Goal: Navigation & Orientation: Find specific page/section

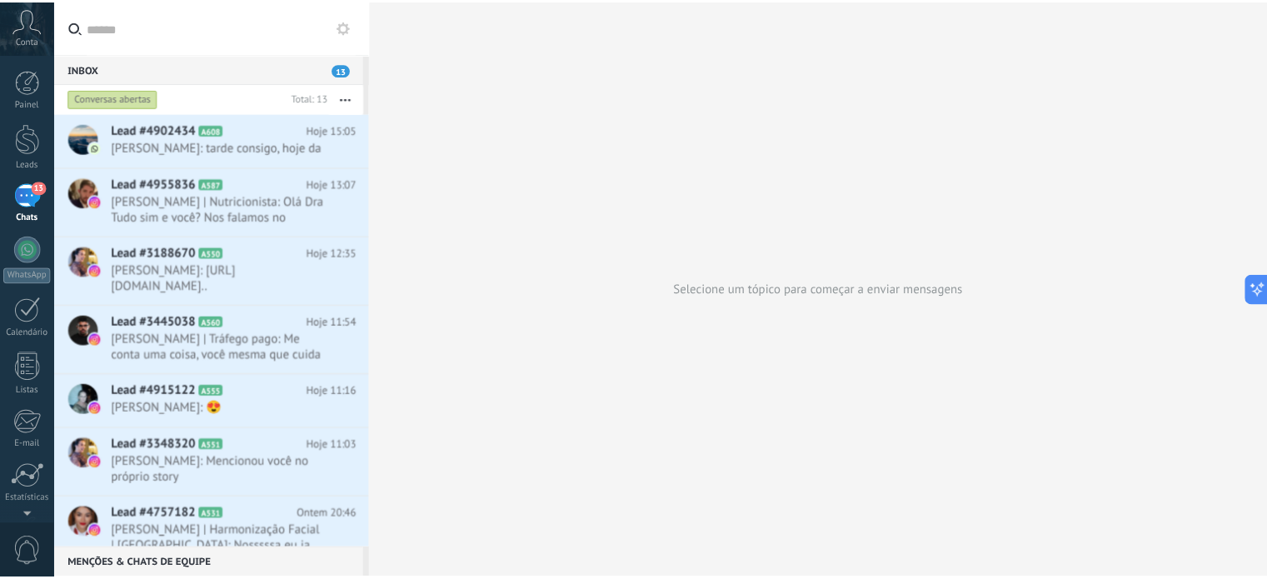
scroll to position [180, 0]
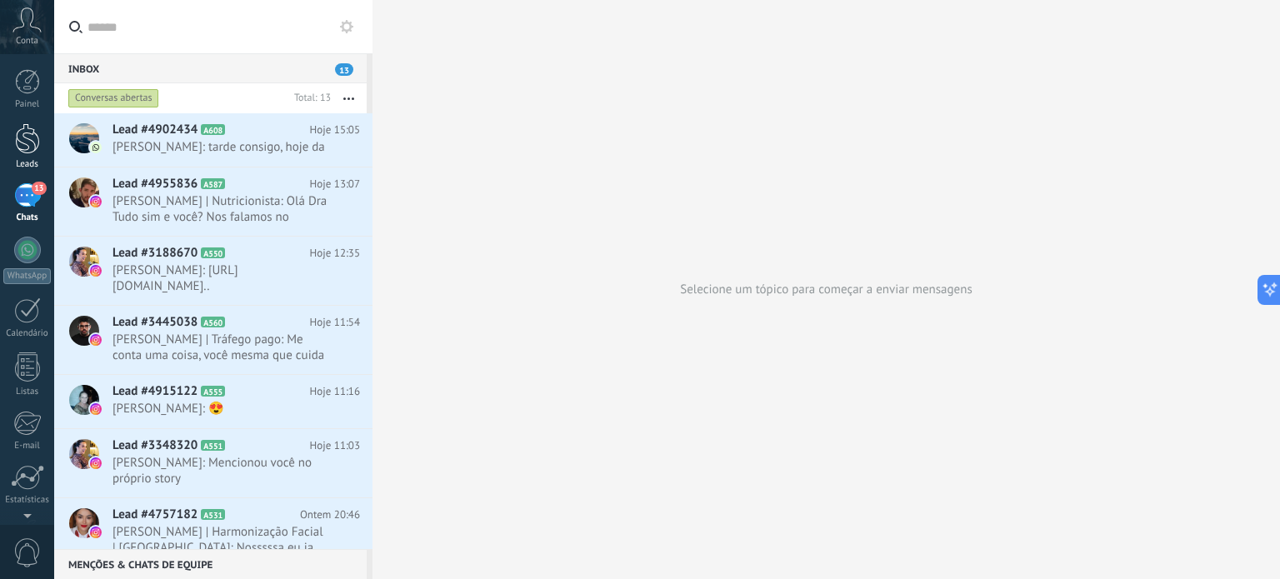
click at [26, 138] on div at bounding box center [27, 138] width 25 height 31
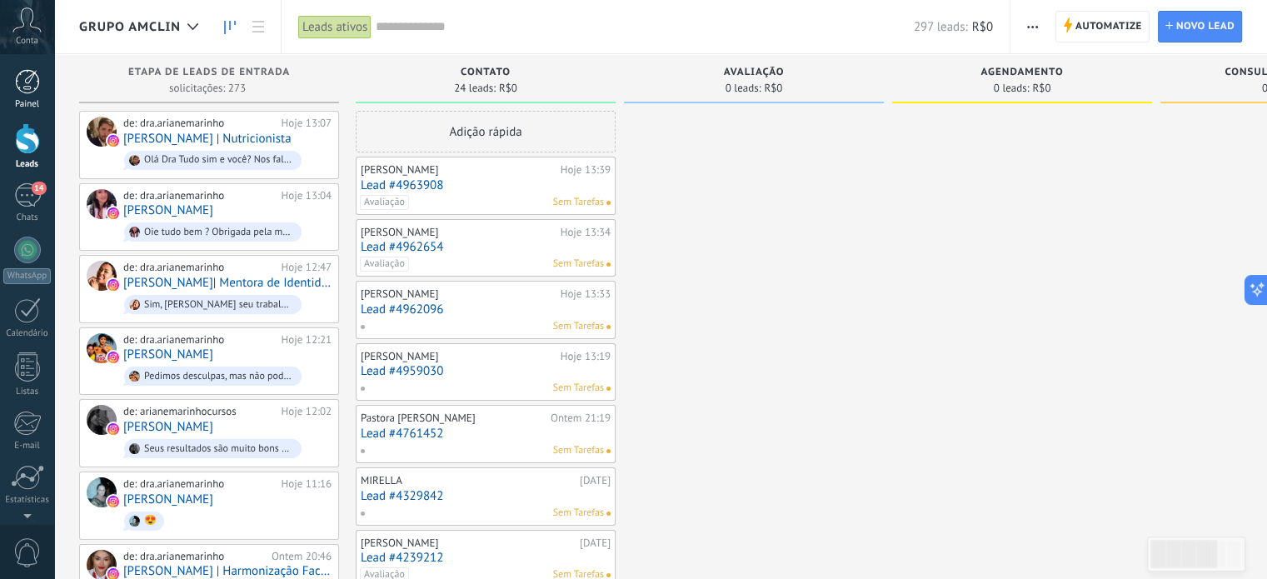
click at [26, 86] on div at bounding box center [27, 81] width 25 height 25
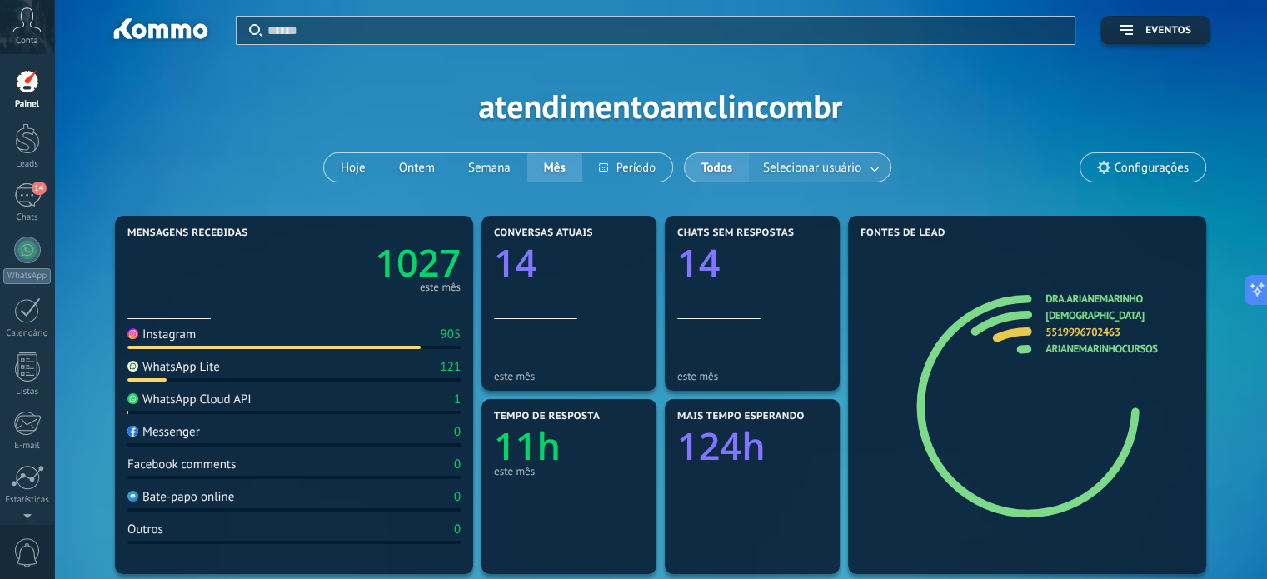
click at [871, 169] on link at bounding box center [876, 167] width 30 height 27
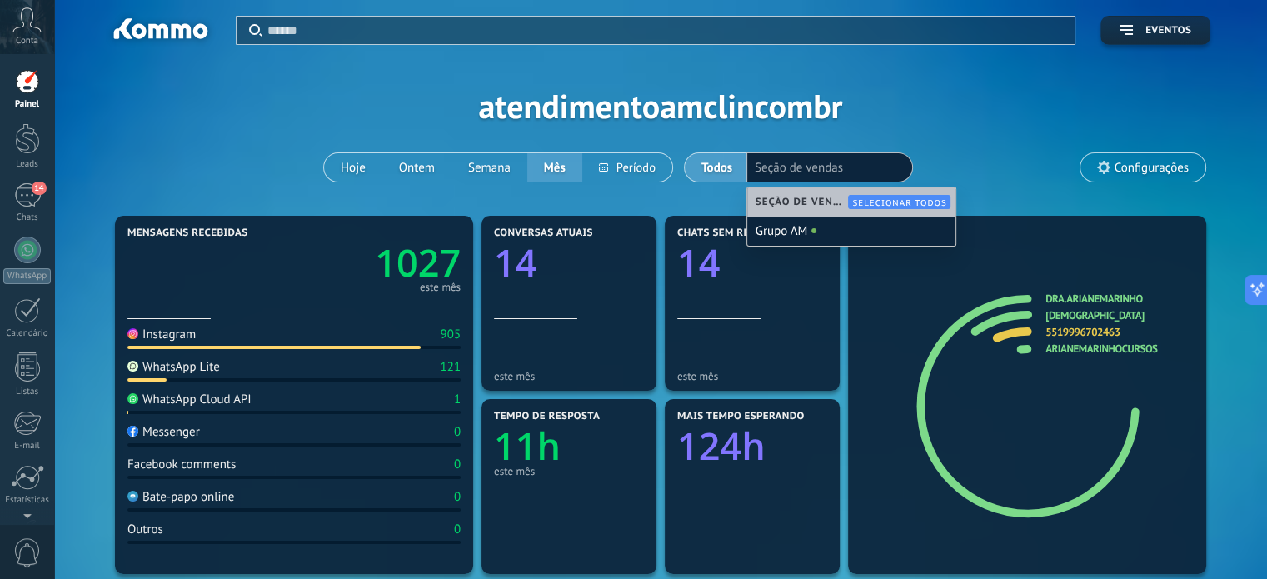
click at [876, 102] on div "Aplicar Eventos atendimentoamclincombr Hoje Ontem Semana Mês Todos Selecionar u…" at bounding box center [660, 106] width 1163 height 212
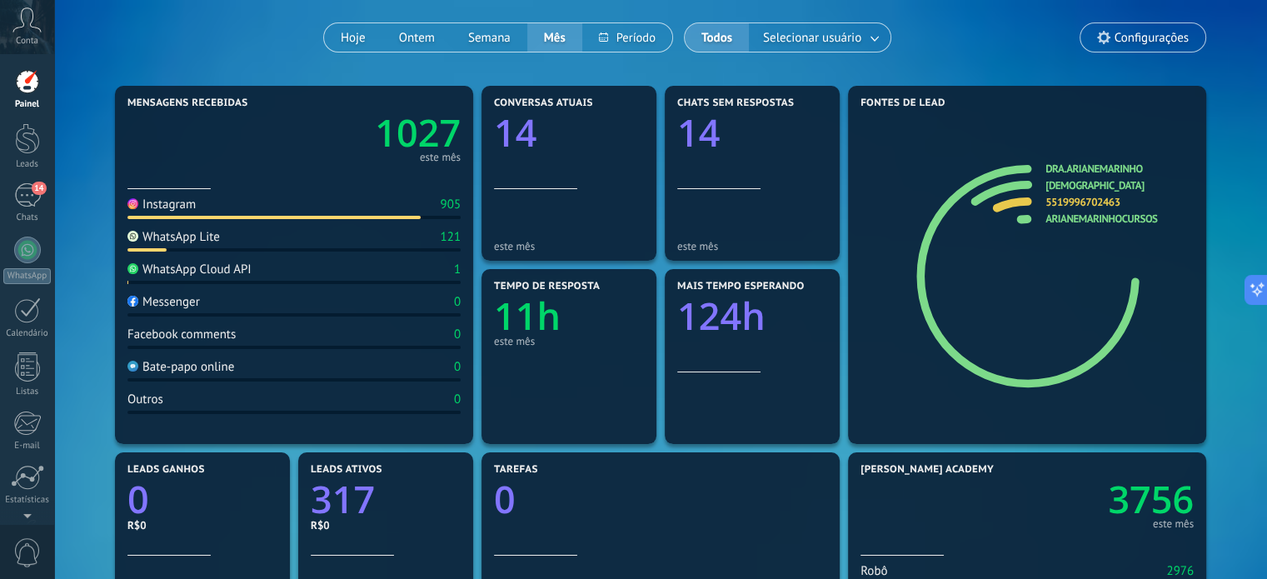
scroll to position [142, 0]
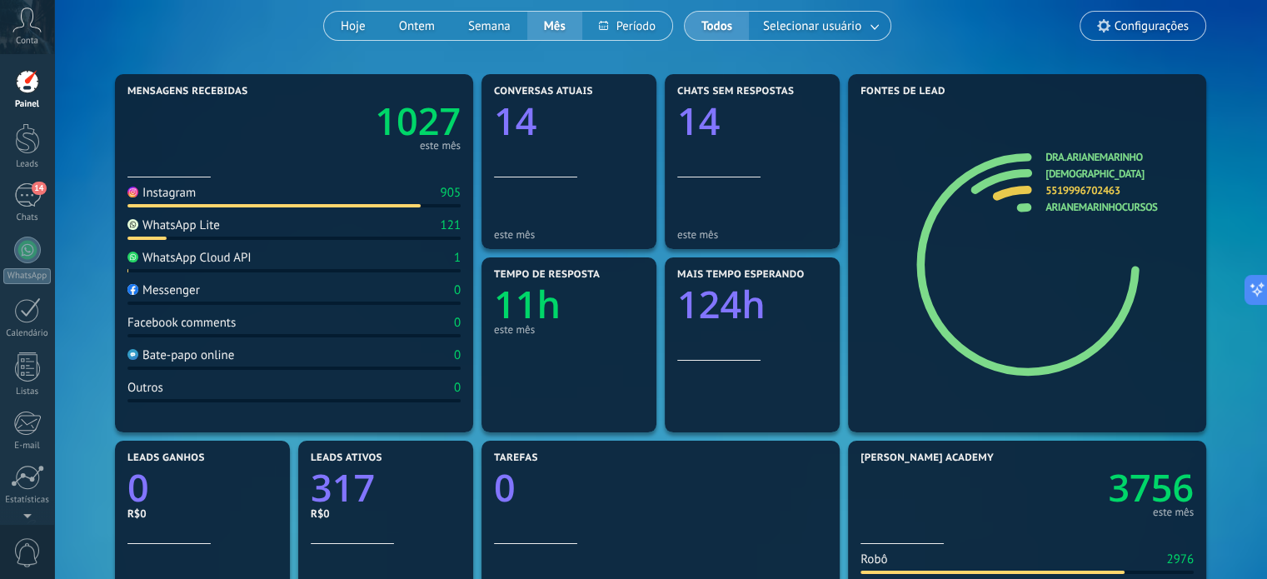
click at [205, 227] on div "WhatsApp Lite" at bounding box center [173, 225] width 92 height 16
click at [30, 196] on div "14" at bounding box center [27, 195] width 27 height 24
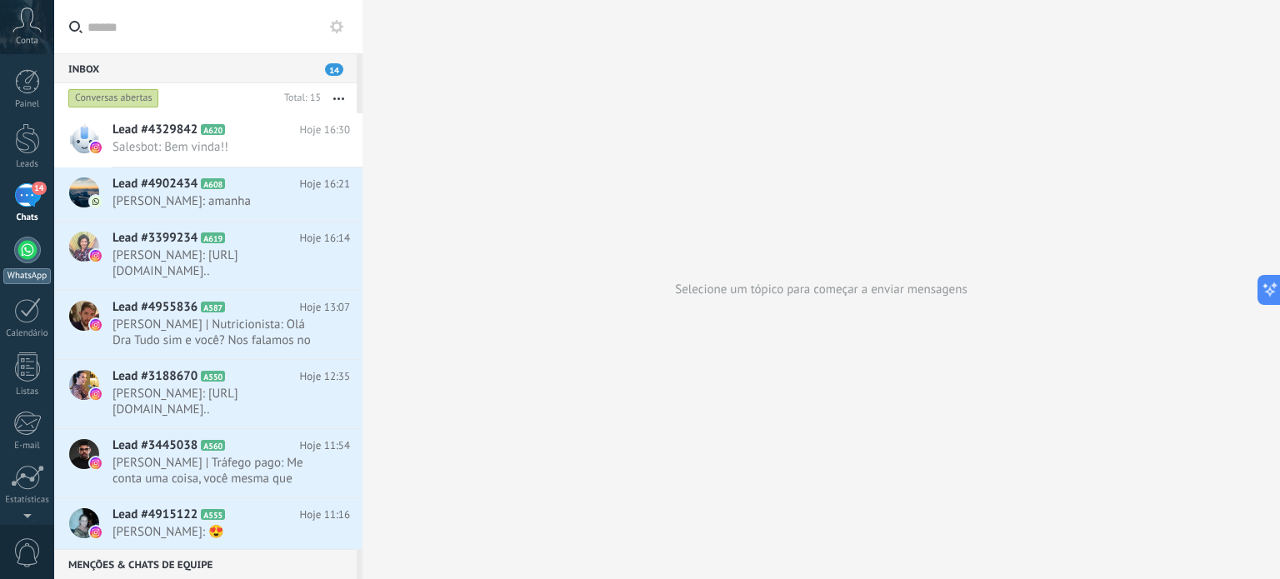
scroll to position [180, 0]
click at [23, 144] on div at bounding box center [27, 138] width 25 height 31
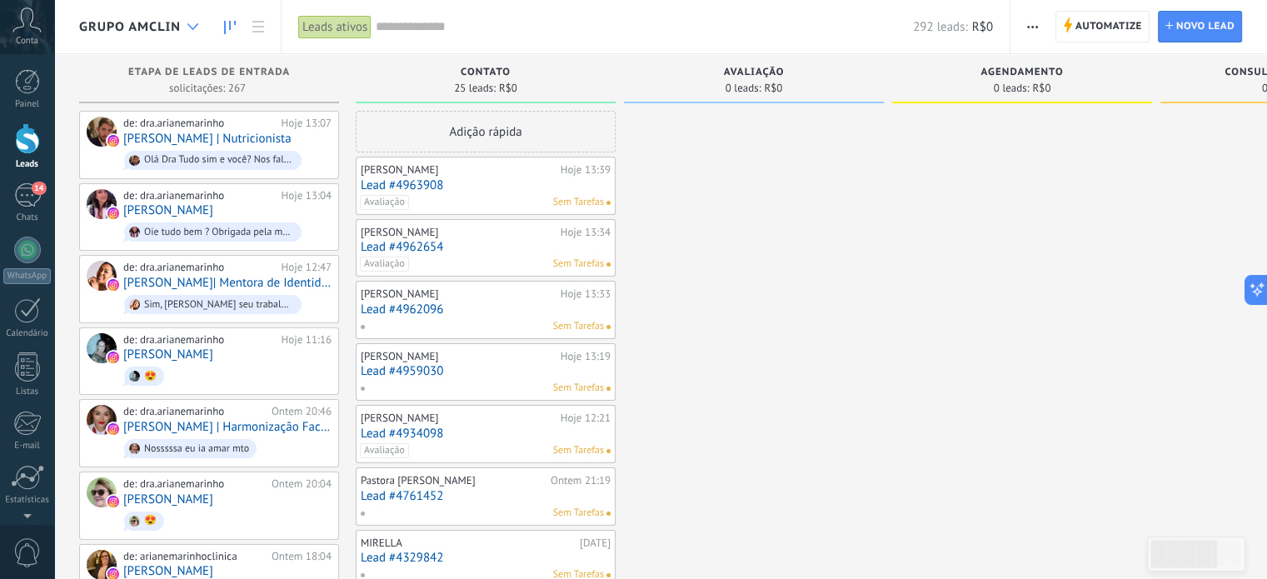
click at [192, 27] on icon at bounding box center [192, 26] width 11 height 7
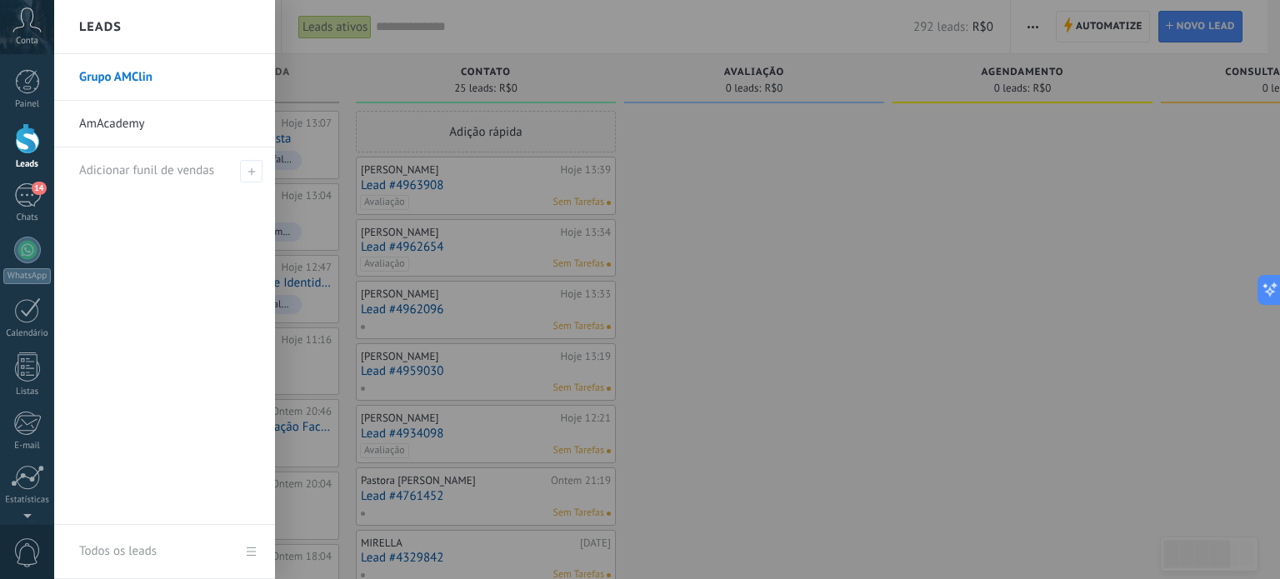
click at [109, 123] on link "AmAcademy" at bounding box center [168, 124] width 179 height 47
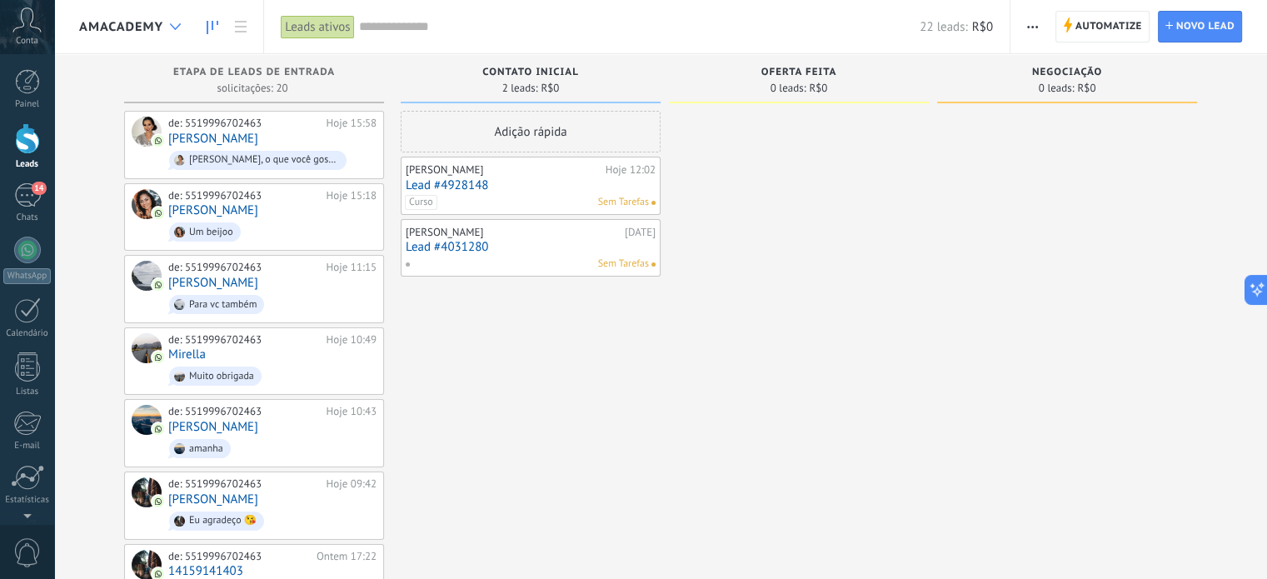
click at [180, 27] on icon at bounding box center [175, 26] width 11 height 7
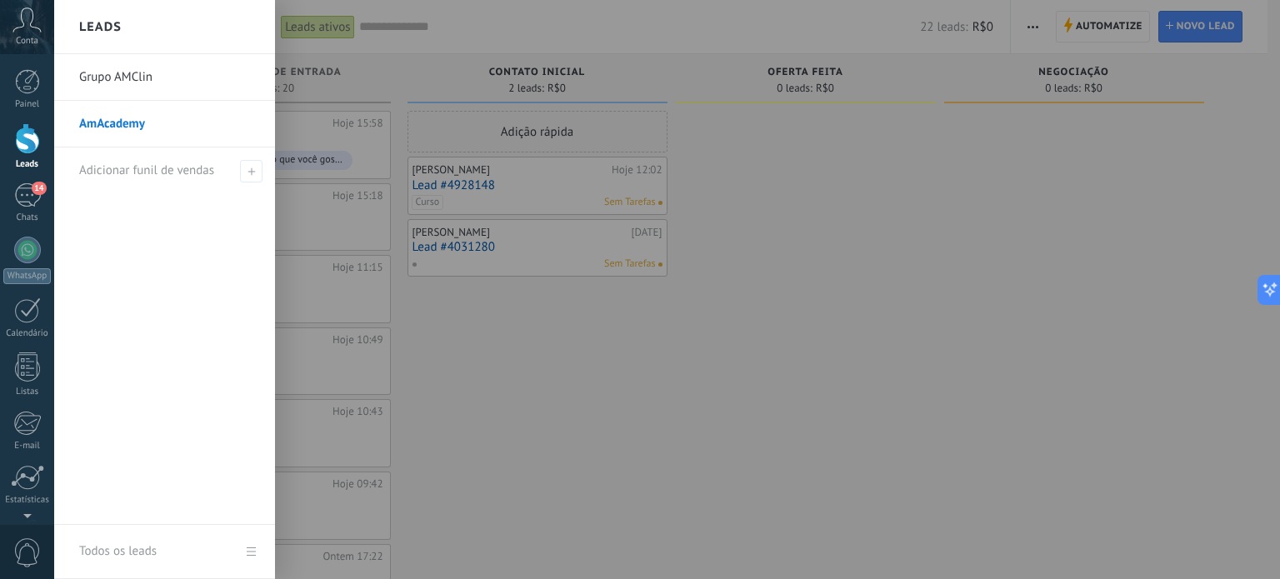
click at [112, 79] on link "Grupo AMClin" at bounding box center [168, 77] width 179 height 47
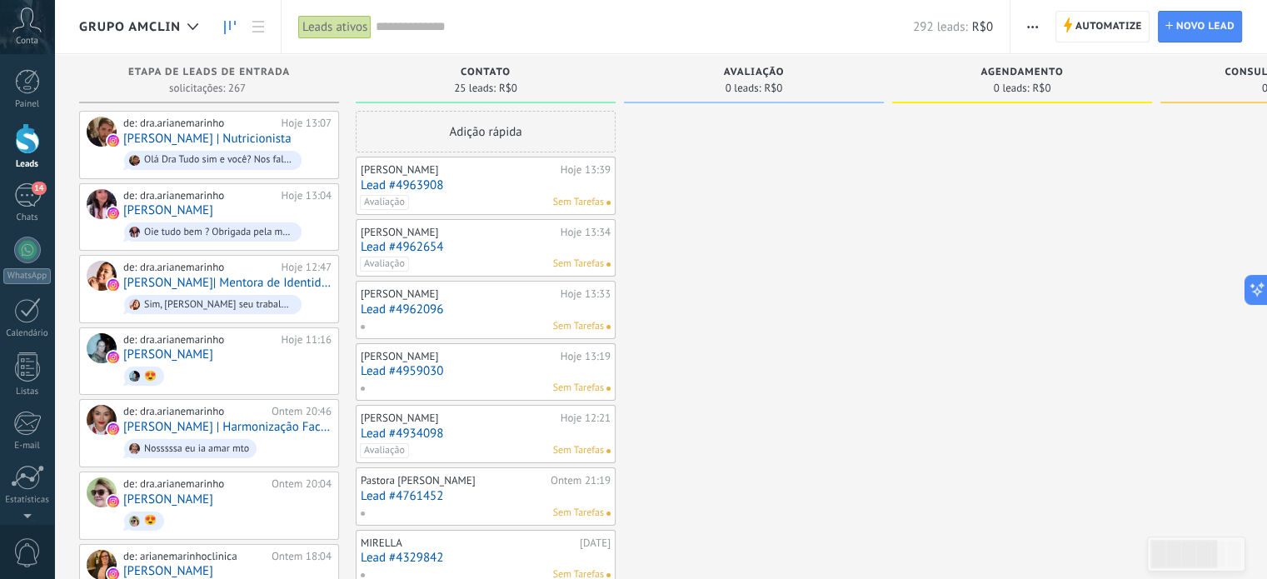
click at [1035, 27] on icon "button" at bounding box center [1032, 27] width 11 height 2
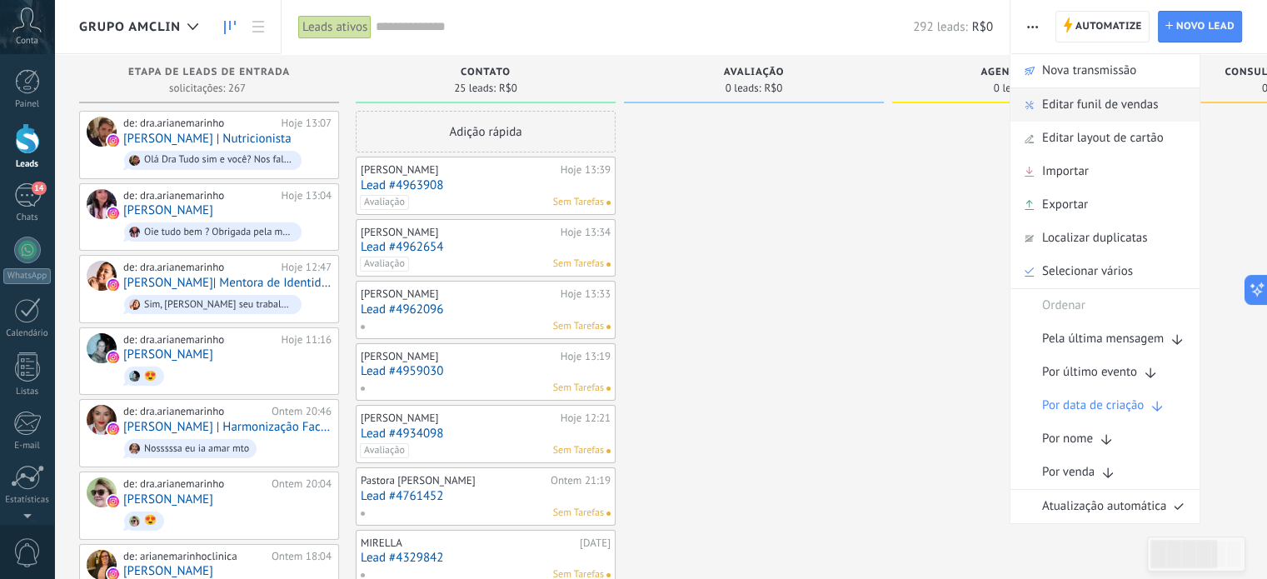
click at [1066, 115] on span "Editar funil de vendas" at bounding box center [1100, 104] width 116 height 33
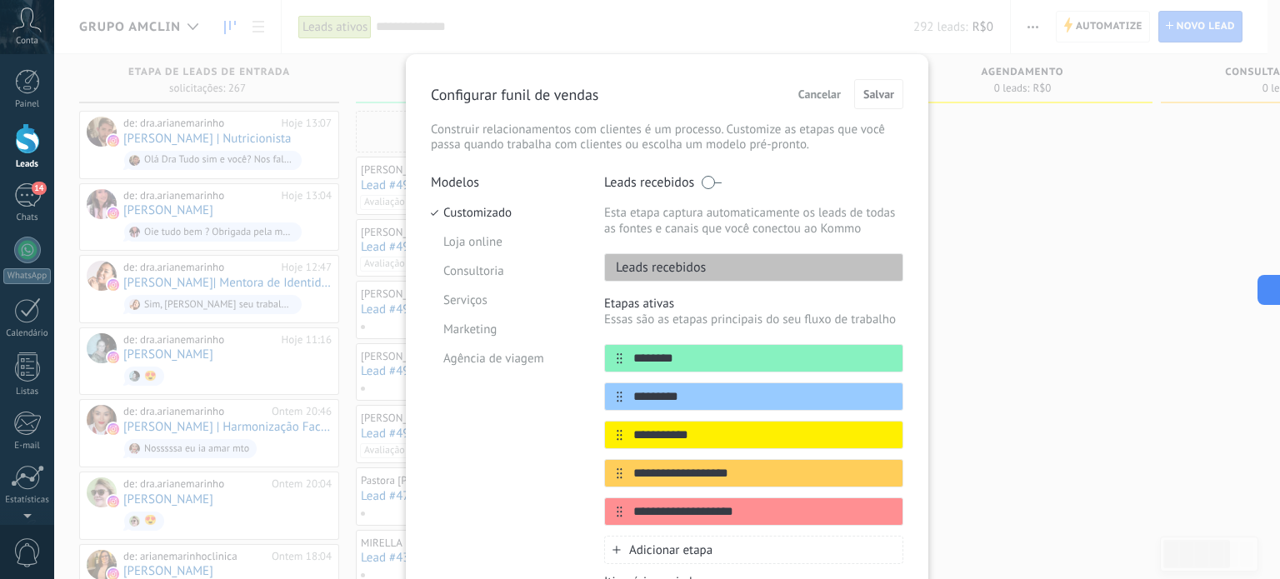
click at [801, 97] on span "Cancelar" at bounding box center [819, 94] width 42 height 12
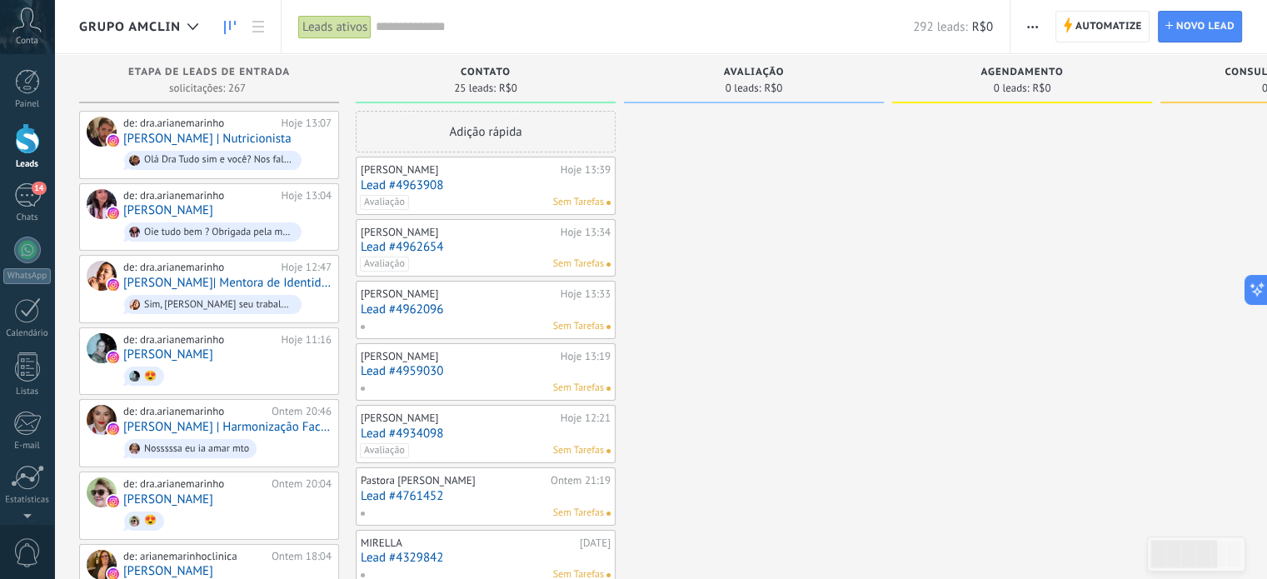
click at [1036, 27] on icon "button" at bounding box center [1032, 27] width 11 height 2
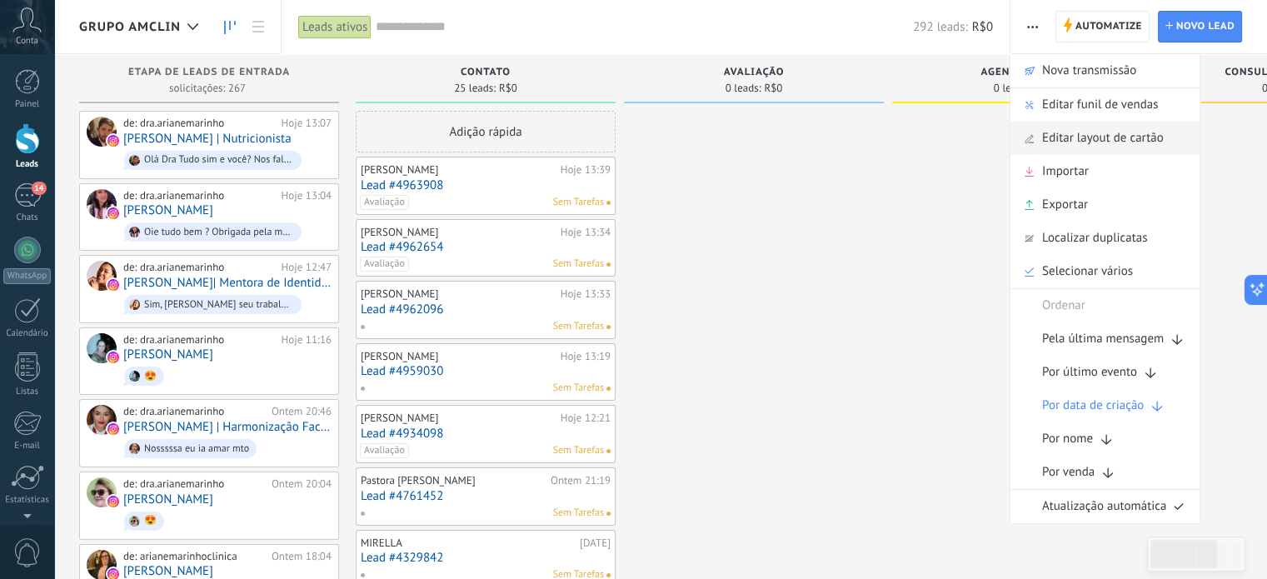
click at [1059, 129] on span "Editar layout de cartão" at bounding box center [1103, 138] width 122 height 33
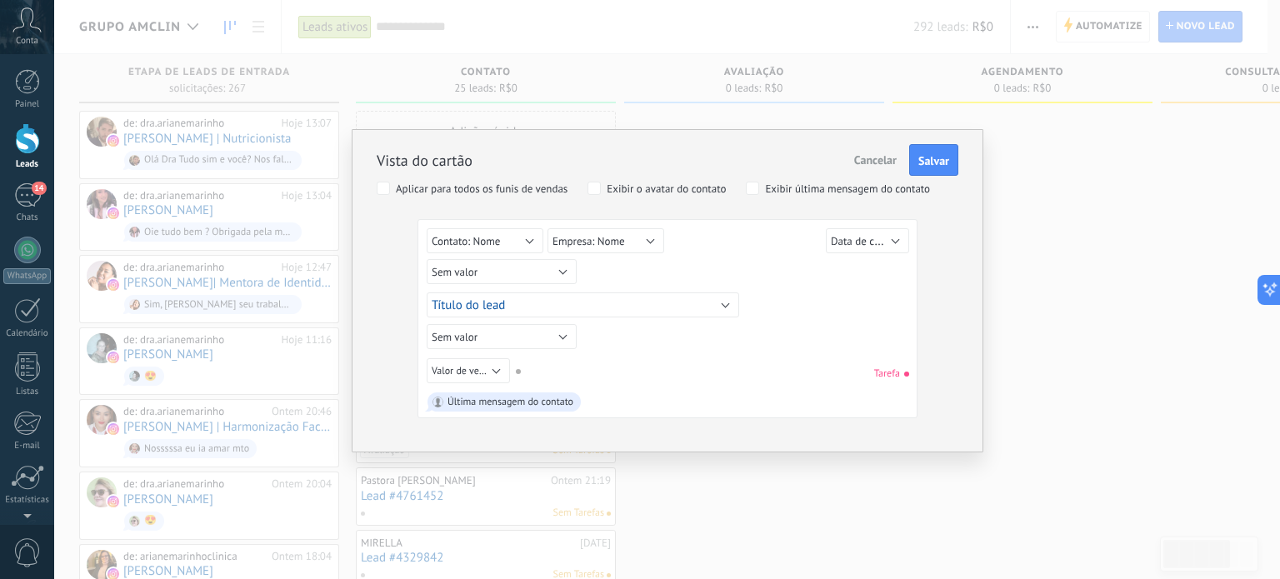
click at [873, 159] on span "Cancelar" at bounding box center [875, 159] width 42 height 15
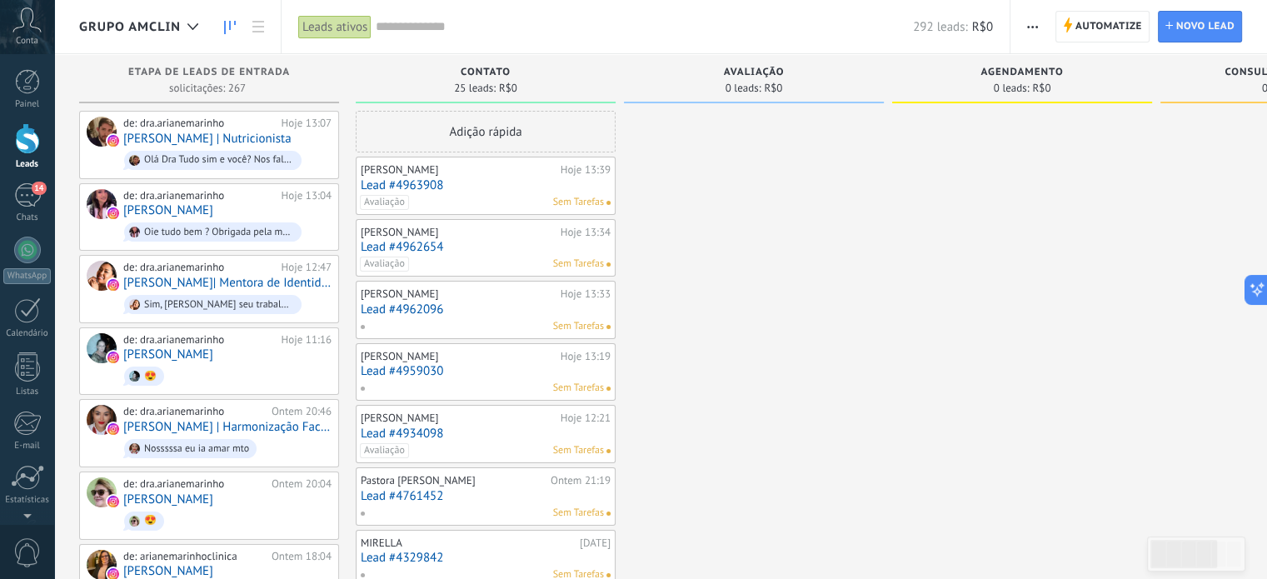
click at [128, 25] on span "Grupo AMClin" at bounding box center [130, 27] width 102 height 16
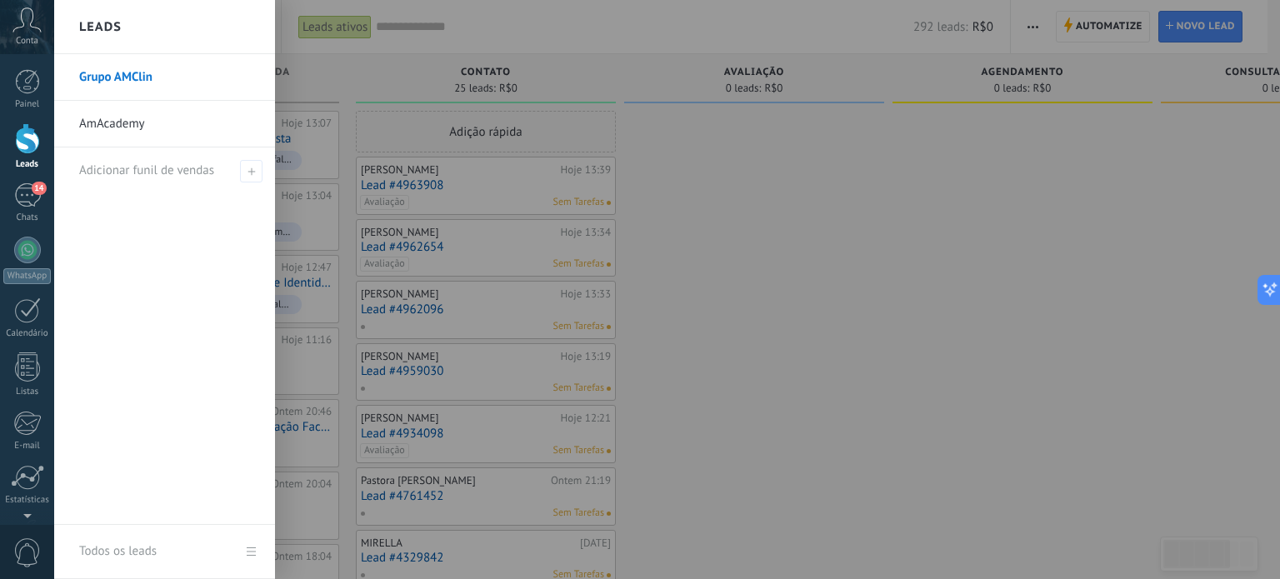
click at [113, 71] on link "Grupo AMClin" at bounding box center [168, 77] width 179 height 47
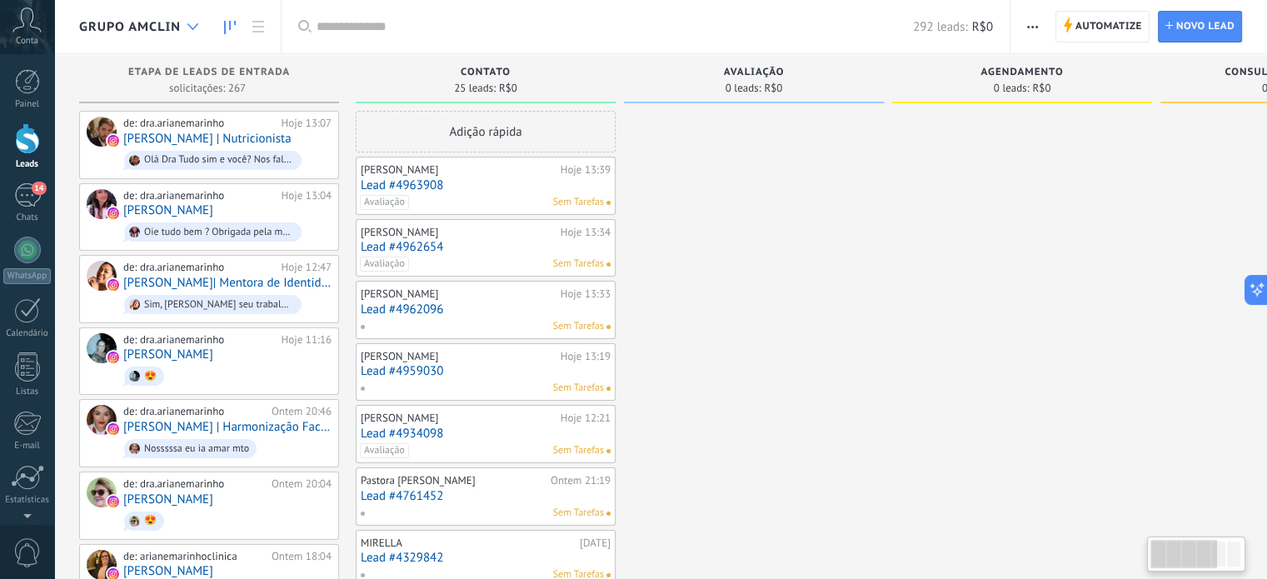
click at [188, 28] on icon at bounding box center [192, 26] width 11 height 7
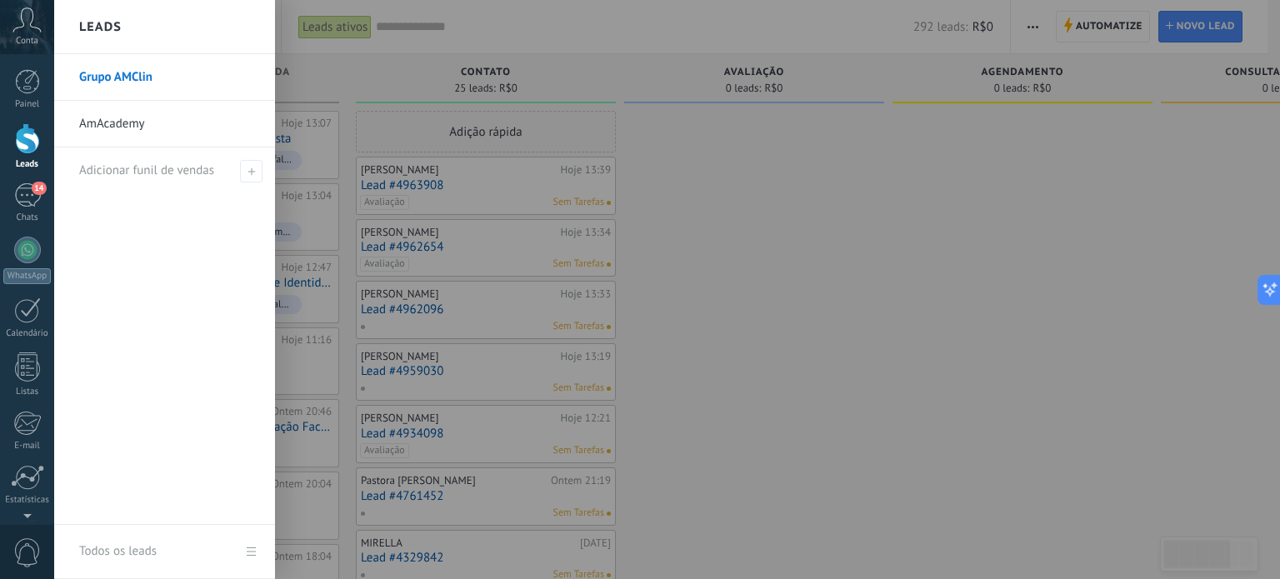
click at [257, 80] on link "Grupo AMClin" at bounding box center [168, 77] width 179 height 47
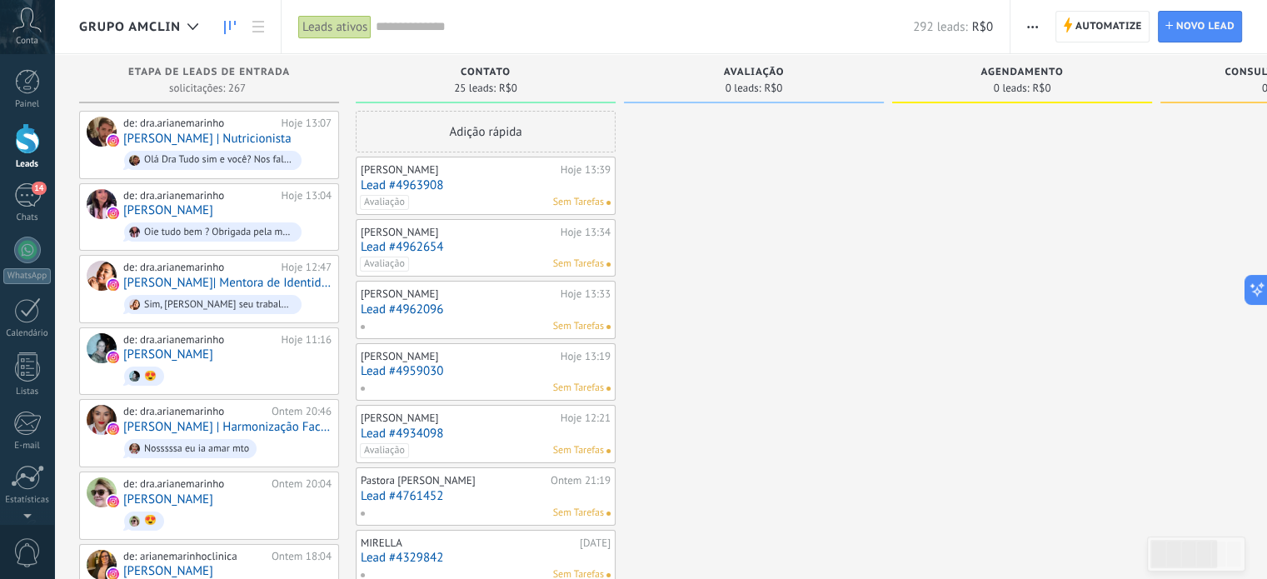
click at [113, 31] on span "Grupo AMClin" at bounding box center [130, 27] width 102 height 16
